Goal: Find specific page/section: Find specific page/section

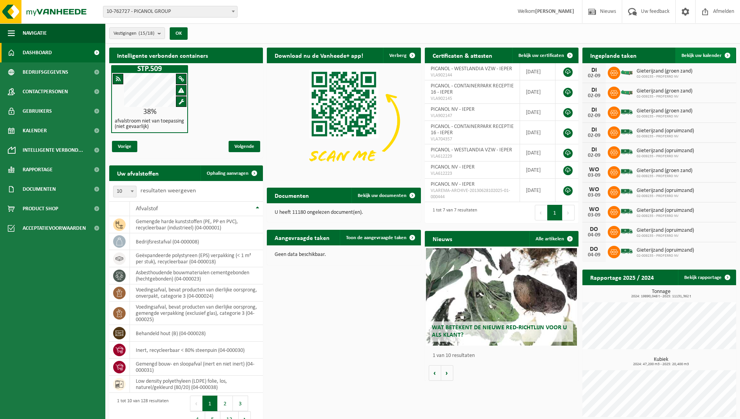
click at [703, 57] on span "Bekijk uw kalender" at bounding box center [702, 55] width 40 height 5
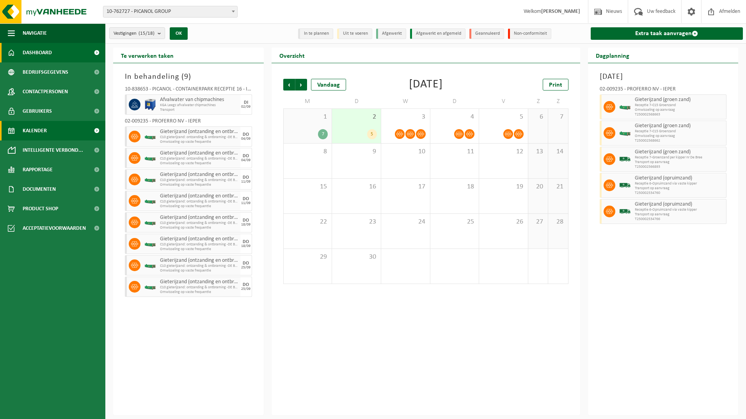
click at [29, 55] on span "Dashboard" at bounding box center [37, 53] width 29 height 20
